Goal: Find specific page/section: Find specific page/section

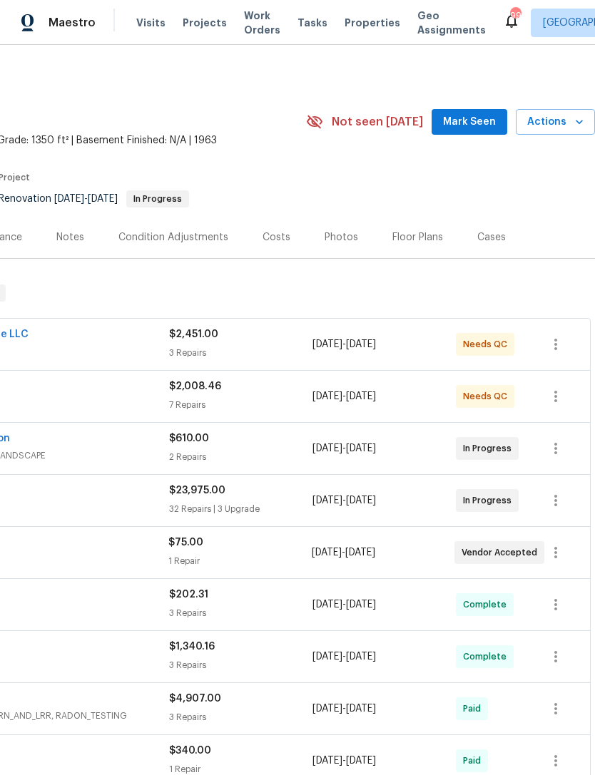
scroll to position [0, 211]
click at [466, 118] on span "Mark Seen" at bounding box center [469, 122] width 53 height 18
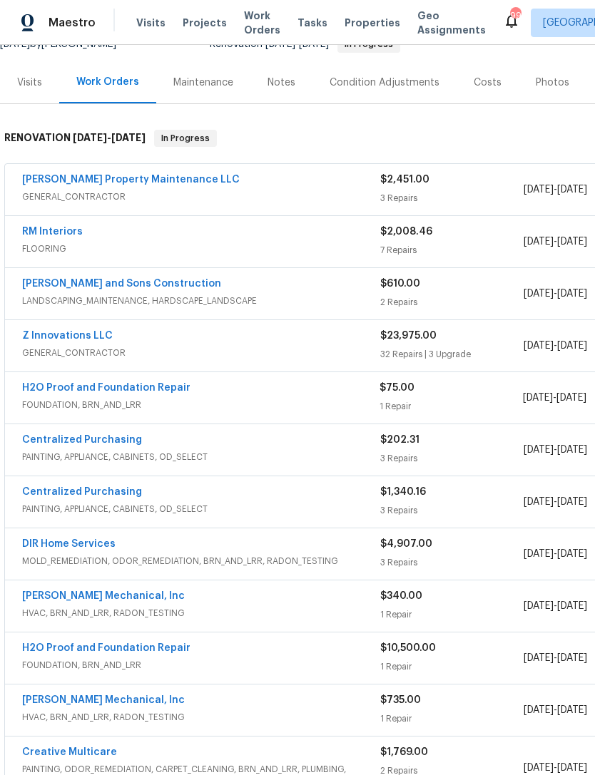
scroll to position [155, 0]
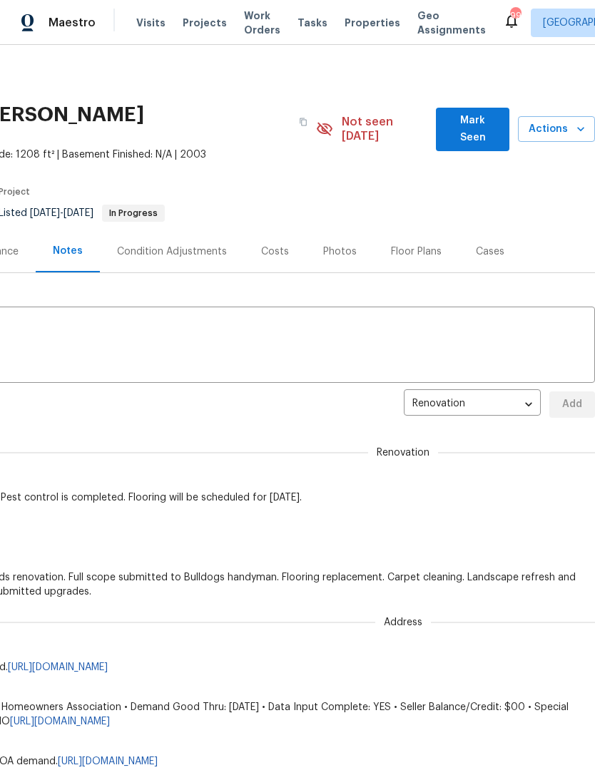
scroll to position [0, 211]
click at [477, 114] on span "Mark Seen" at bounding box center [472, 129] width 51 height 35
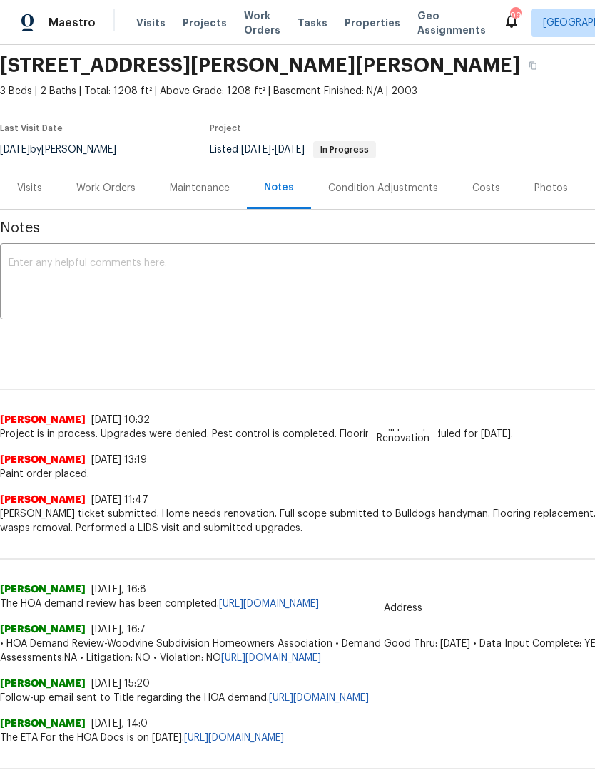
scroll to position [50, 0]
click at [116, 188] on div "Work Orders" at bounding box center [105, 187] width 59 height 14
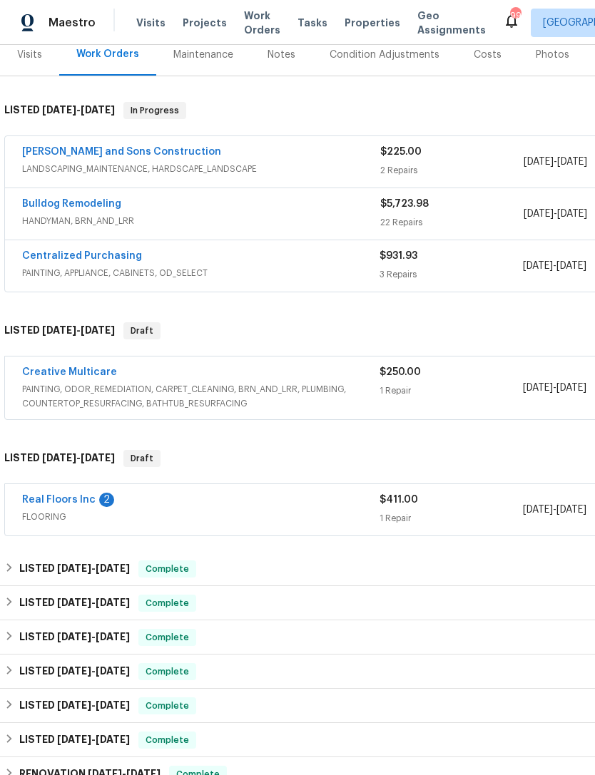
scroll to position [183, 0]
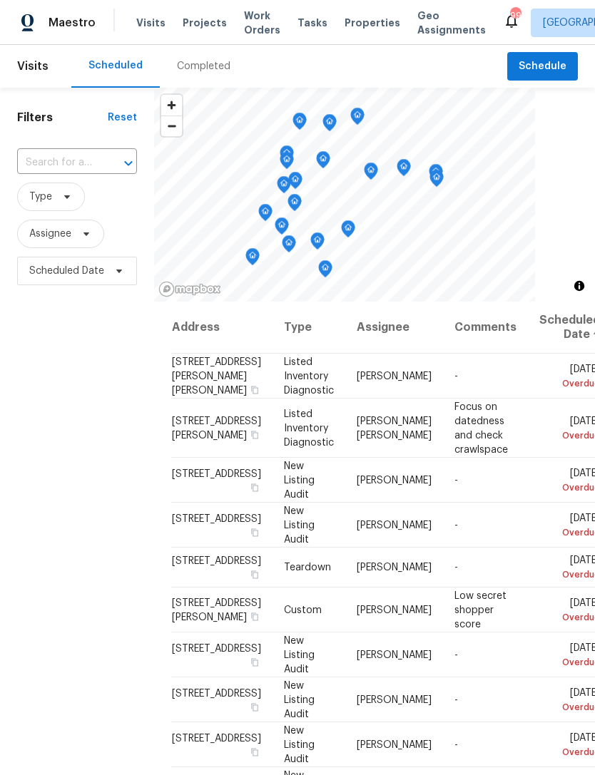
click at [199, 67] on div "Completed" at bounding box center [203, 66] width 53 height 14
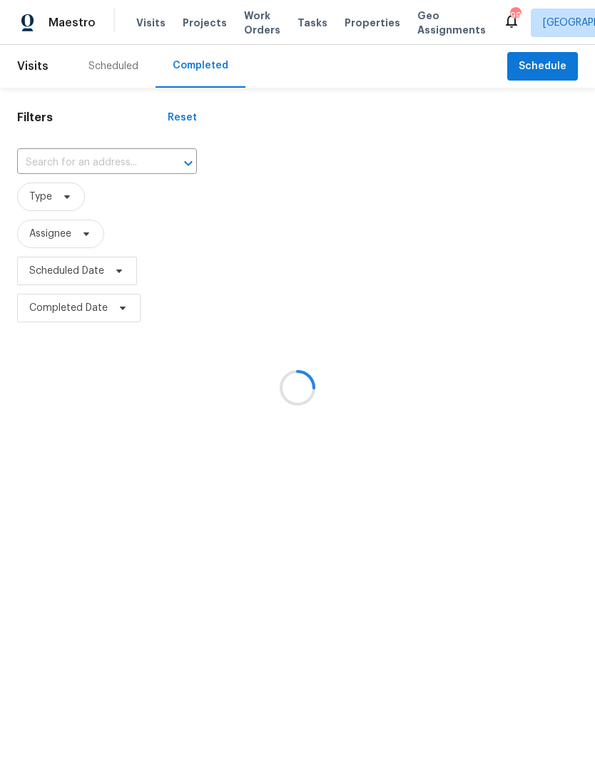
click at [81, 160] on div at bounding box center [297, 387] width 595 height 775
click at [362, 14] on div at bounding box center [297, 387] width 595 height 775
click at [358, 24] on div at bounding box center [297, 387] width 595 height 775
click at [372, 61] on div at bounding box center [297, 387] width 595 height 775
click at [349, 21] on div at bounding box center [297, 387] width 595 height 775
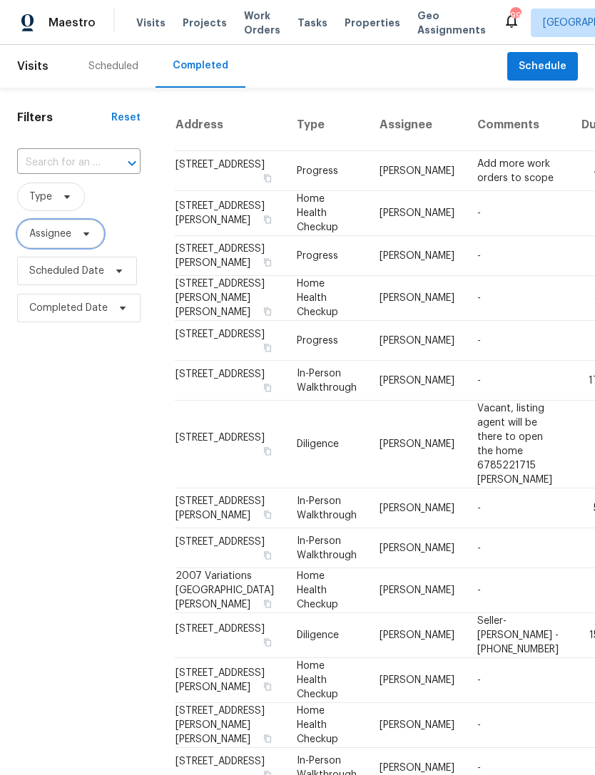
click at [80, 236] on span at bounding box center [84, 233] width 16 height 11
click at [352, 25] on span "Properties" at bounding box center [372, 23] width 56 height 14
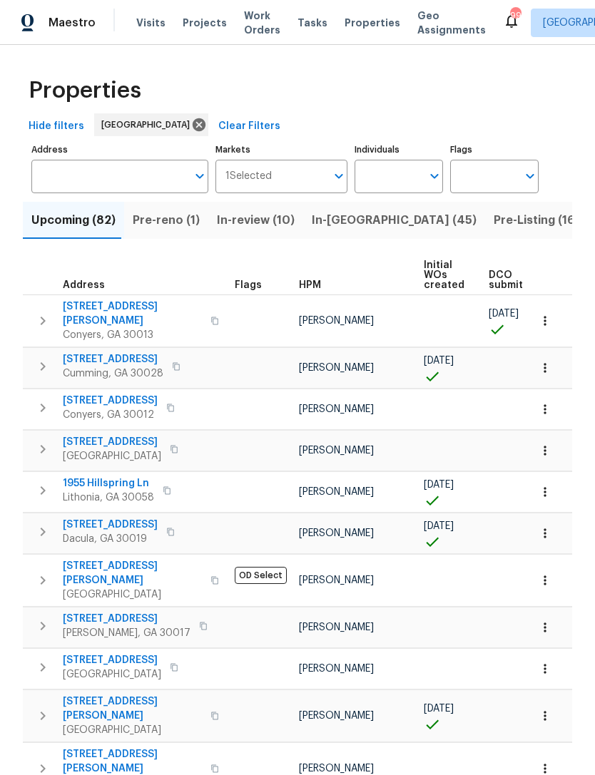
click at [389, 174] on input "Individuals" at bounding box center [387, 177] width 67 height 34
type input "kenroy"
click at [381, 221] on input "checkbox" at bounding box center [381, 222] width 30 height 30
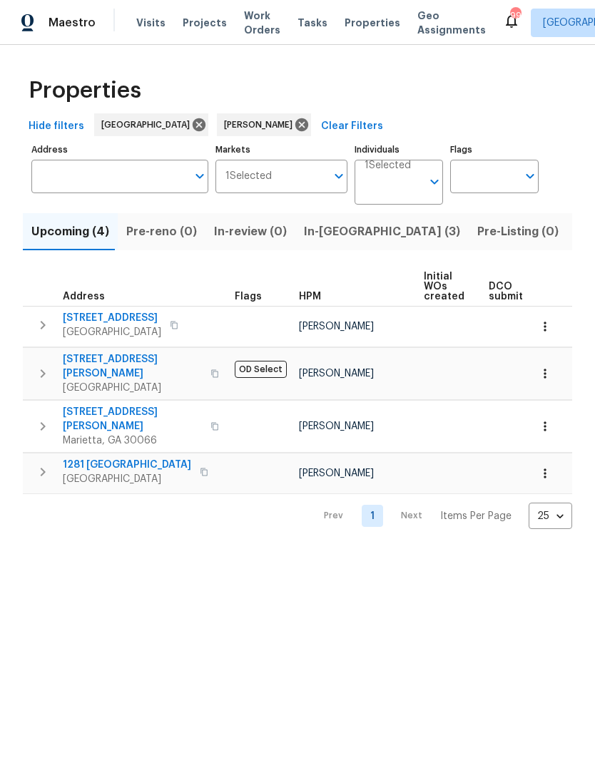
click at [339, 236] on span "In-reno (3)" at bounding box center [382, 232] width 156 height 20
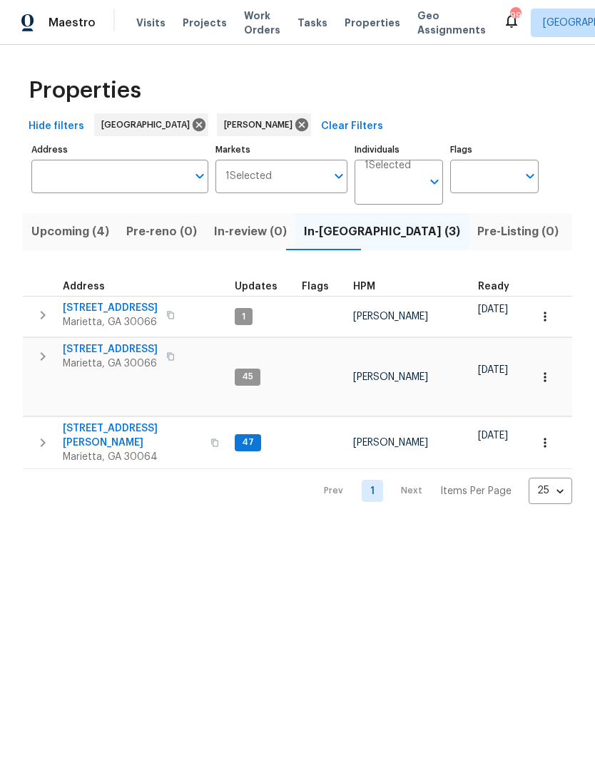
click at [131, 422] on span "3526 W Hampton Dr NW" at bounding box center [132, 435] width 139 height 29
click at [123, 312] on span "180 Parkstone Way" at bounding box center [110, 308] width 95 height 14
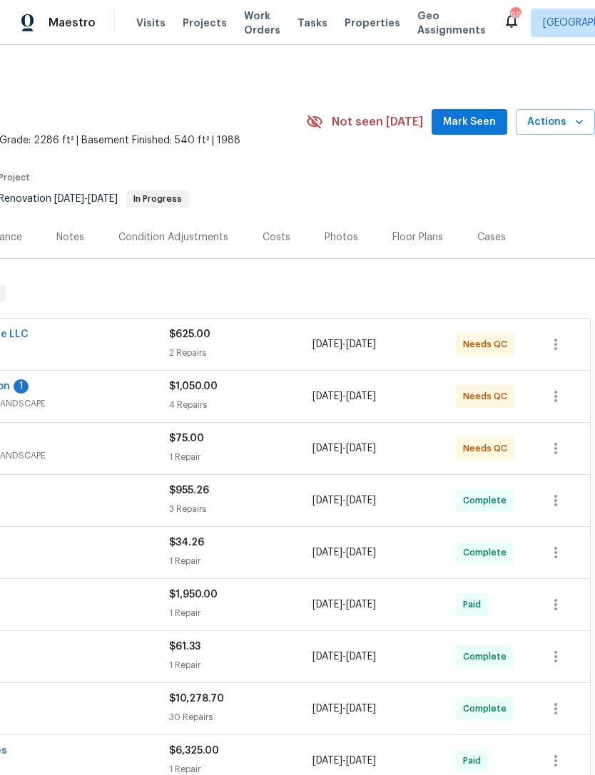
scroll to position [0, 211]
click at [473, 130] on span "Mark Seen" at bounding box center [469, 122] width 53 height 18
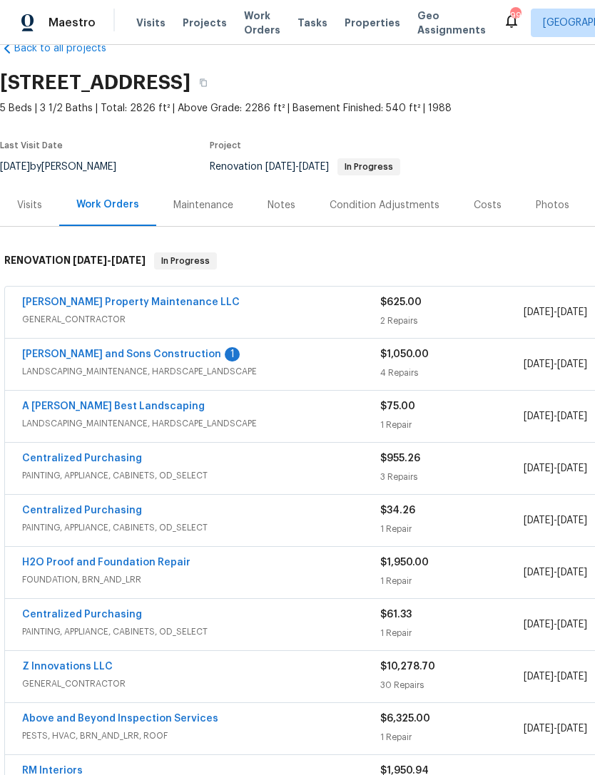
scroll to position [32, 0]
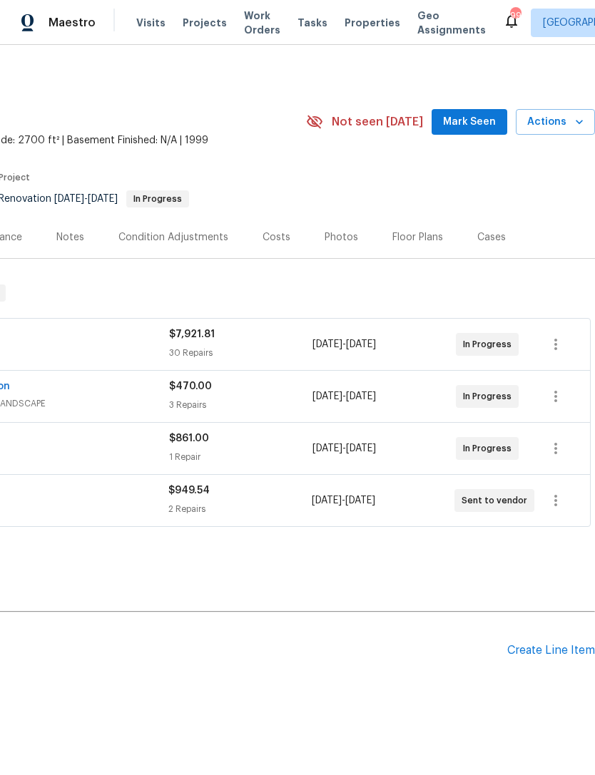
scroll to position [0, 211]
click at [478, 129] on span "Mark Seen" at bounding box center [469, 122] width 53 height 18
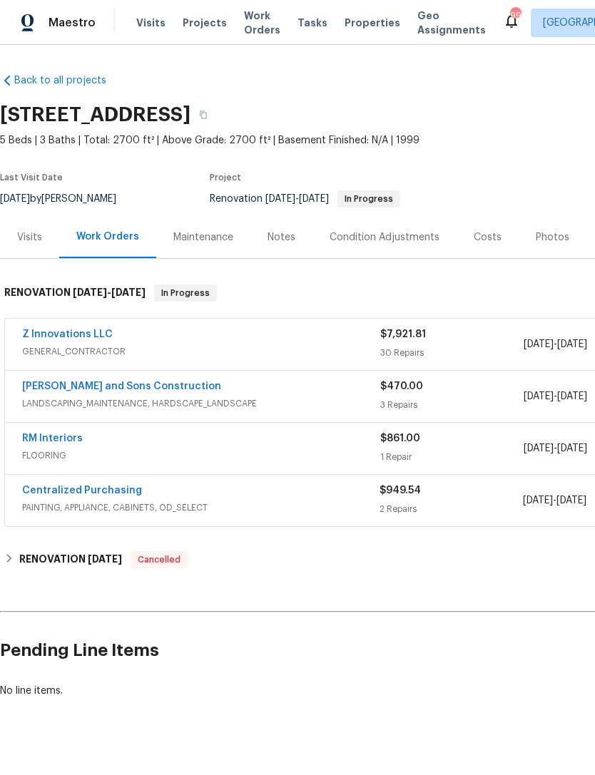
scroll to position [0, 0]
click at [281, 237] on div "Notes" at bounding box center [281, 237] width 28 height 14
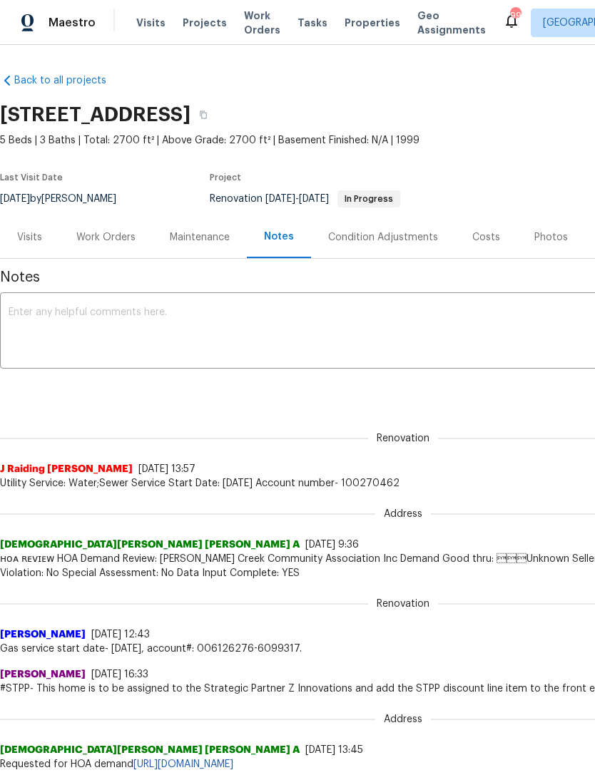
click at [35, 241] on div "Visits" at bounding box center [29, 237] width 25 height 14
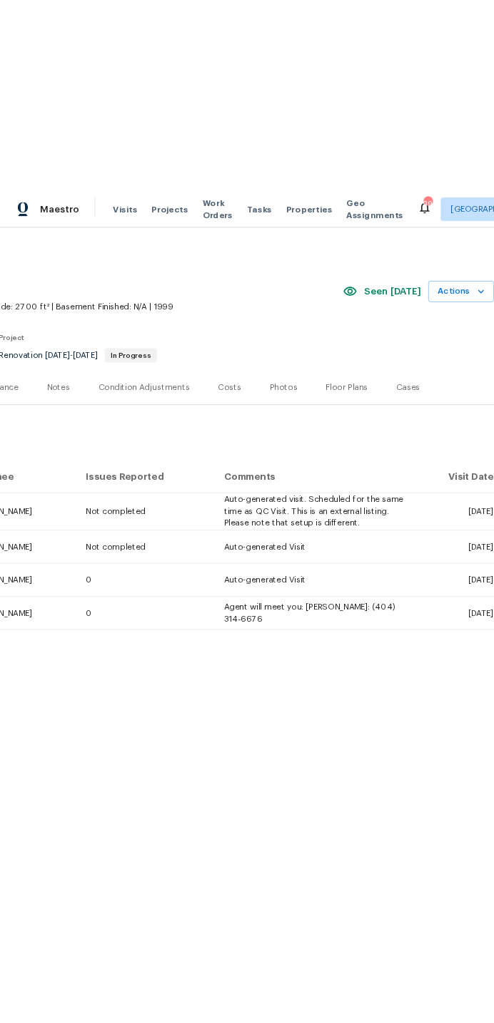
scroll to position [0, 211]
